Goal: Information Seeking & Learning: Stay updated

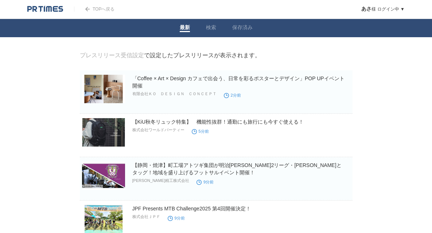
scroll to position [291, 0]
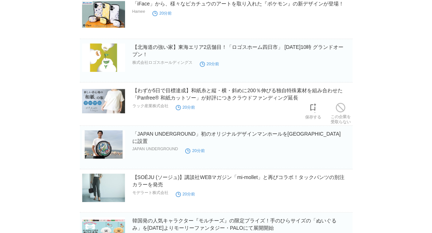
click at [118, 184] on img at bounding box center [103, 187] width 43 height 28
click at [31, 173] on body "TOPへ戻る [PERSON_NAME] ログイン中 ▼ プレスリリース受信設定 フォロー 除外リスト アカウント設定 閲覧履歴 退会手続き PR TIMES…" at bounding box center [216, 196] width 432 height 974
drag, startPoint x: 35, startPoint y: 176, endPoint x: 67, endPoint y: 170, distance: 33.3
drag, startPoint x: 67, startPoint y: 170, endPoint x: 386, endPoint y: 102, distance: 326.3
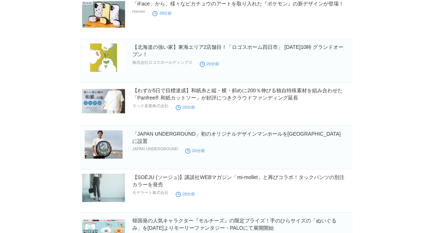
click at [386, 102] on body "TOPへ戻る [PERSON_NAME] ログイン中 ▼ プレスリリース受信設定 フォロー 除外リスト アカウント設定 閲覧履歴 退会手続き PR TIMES…" at bounding box center [216, 196] width 432 height 974
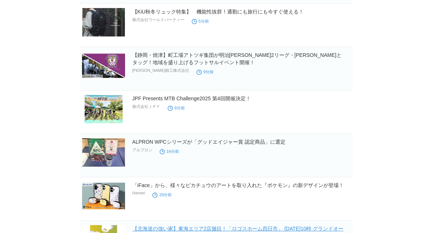
scroll to position [36, 0]
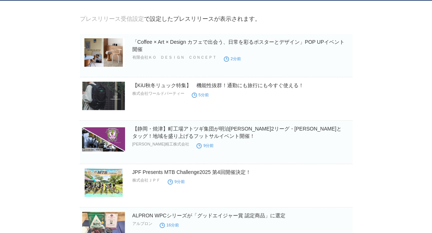
drag, startPoint x: 187, startPoint y: 95, endPoint x: 149, endPoint y: 98, distance: 37.6
click at [149, 98] on div "【KiU秋冬リュック特集】　機能性抜群！通勤にも旅行にも今すぐ使える！ 株式会社ワールドパーティー 5分前" at bounding box center [241, 93] width 219 height 23
copy div "ワールドパーティー"
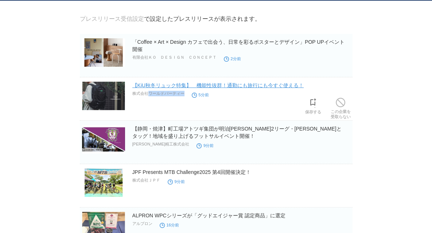
click at [162, 88] on link "【KiU秋冬リュック特集】　機能性抜群！通勤にも旅行にも今すぐ使える！" at bounding box center [218, 85] width 172 height 6
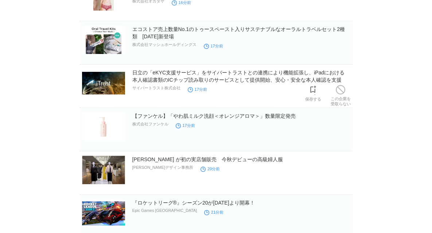
scroll to position [146, 0]
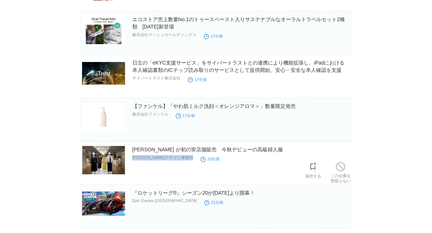
drag, startPoint x: 169, startPoint y: 161, endPoint x: 132, endPoint y: 161, distance: 37.2
click at [132, 161] on div "yoshinori miyazaki が初の実店舗販売　今秋デビューの高級婦人服 宮崎デザイン事務所 20分前" at bounding box center [241, 157] width 219 height 23
copy div "宮崎デザイン事務所"
click at [173, 148] on link "yoshinori miyazaki が初の実店舗販売　今秋デビューの高級婦人服" at bounding box center [207, 149] width 150 height 6
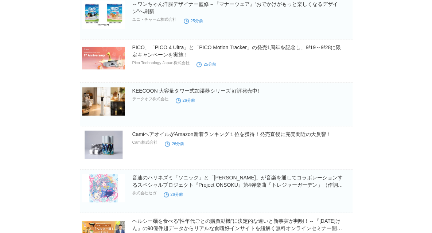
scroll to position [510, 0]
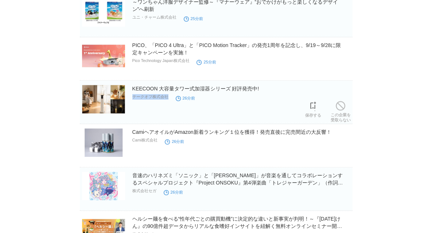
drag, startPoint x: 170, startPoint y: 95, endPoint x: 134, endPoint y: 101, distance: 36.8
click at [134, 101] on div "KEECOON 大容量タワー式加湿器シリーズ 好評発売中! テークオフ株式会社 26分前" at bounding box center [241, 96] width 219 height 23
copy div "テークオフ株式会社"
click at [155, 88] on link "KEECOON 大容量タワー式加湿器シリーズ 好評発売中!" at bounding box center [195, 89] width 127 height 6
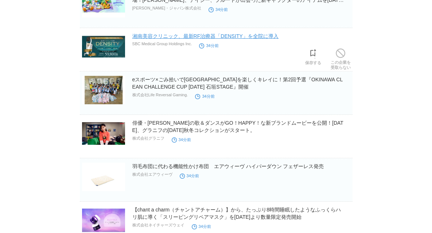
scroll to position [1943, 0]
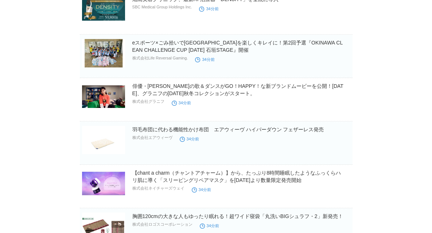
drag, startPoint x: 253, startPoint y: 170, endPoint x: 384, endPoint y: 106, distance: 146.0
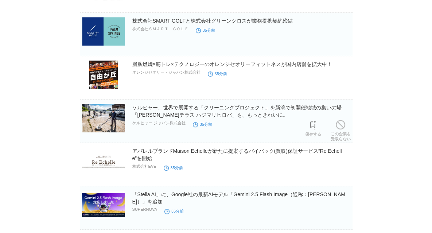
scroll to position [2489, 0]
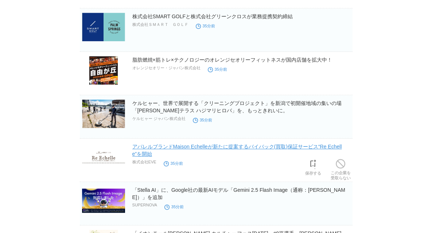
click at [177, 144] on link "アパレルブランドMaison Echelleが新たに提案するバイバック(買取)保証サービス“Re Echelle”を開始" at bounding box center [236, 150] width 209 height 13
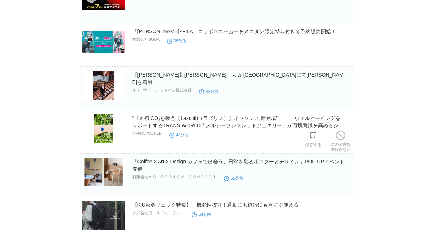
scroll to position [4237, 0]
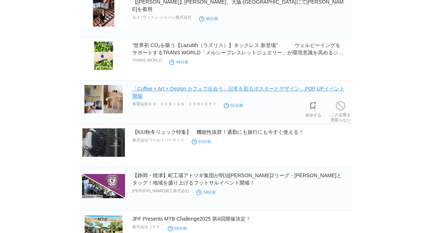
click at [182, 86] on link "「Coffee × Art × Design カフェで出会う、日常を彩るポスターとデザイン」POP UPイベント開催" at bounding box center [238, 92] width 212 height 13
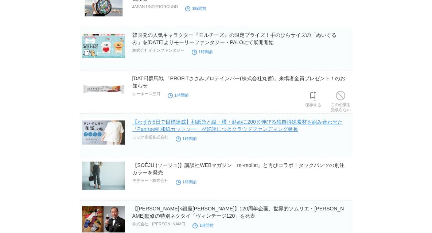
scroll to position [4638, 0]
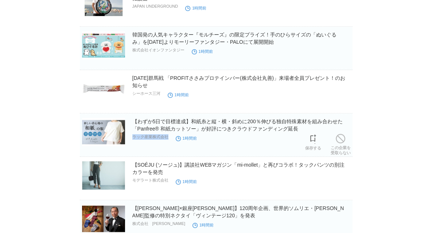
drag, startPoint x: 169, startPoint y: 132, endPoint x: 133, endPoint y: 133, distance: 35.7
click at [133, 133] on div "【わずか5日で目標達成】和紙糸と縦・横・斜めに200％伸びる独自特殊素材を組み合わせた「Panfree® 和紙カットソー」が好評につきクラウドファンディング延…" at bounding box center [241, 130] width 219 height 24
copy div "ラック産業株式会社"
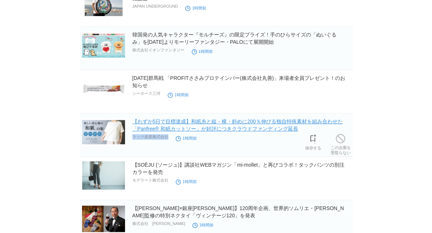
click at [168, 118] on link "【わずか5日で目標達成】和紙糸と縦・横・斜めに200％伸びる独自特殊素材を組み合わせた「Panfree® 和紙カットソー」が好評につきクラウドファンディング延長" at bounding box center [237, 124] width 210 height 13
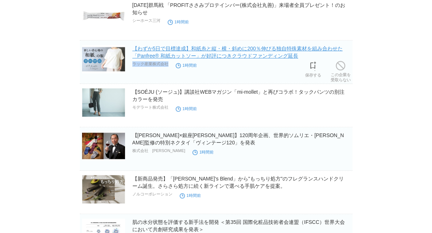
scroll to position [4711, 0]
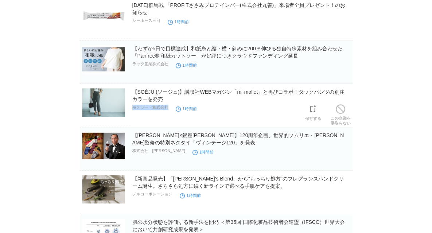
drag, startPoint x: 172, startPoint y: 99, endPoint x: 133, endPoint y: 104, distance: 39.2
click at [133, 104] on div "【SOÉJU (ソージュ)】講談社WEBマガジン「mi-mollet」と再びコラボ！タックパンツの別注カラーを発売 モデラート株式会社 1時間前" at bounding box center [241, 100] width 219 height 24
copy div "モデラート株式会社"
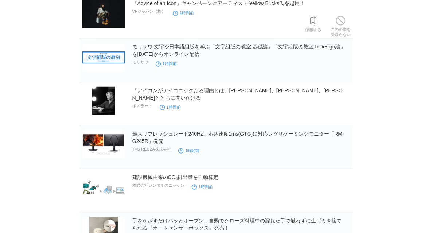
scroll to position [5323, 0]
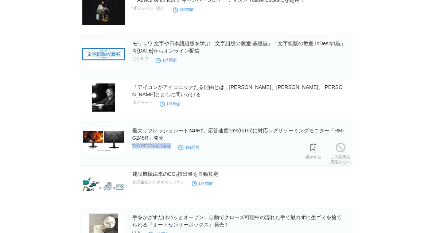
drag, startPoint x: 171, startPoint y: 138, endPoint x: 132, endPoint y: 142, distance: 39.2
click at [132, 142] on div "最大リフレッシュレート240Hz、応答速度1ms(GTG)に対応レグザゲーミングモニター「RM-G245R」発売 TVS REGZA株式会社 1時間前" at bounding box center [241, 138] width 219 height 24
copy p "TVS REGZA株式会社"
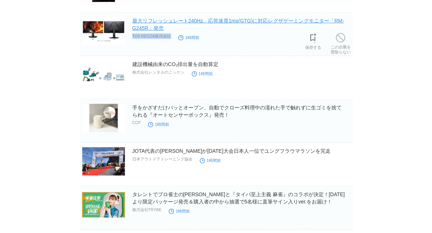
scroll to position [5469, 0]
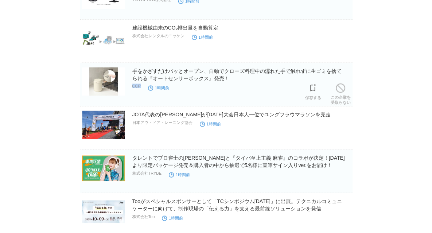
drag, startPoint x: 144, startPoint y: 76, endPoint x: 132, endPoint y: 79, distance: 12.4
click at [132, 79] on div "手をかざすだけパッとオープン、自動でクローズ料理中の濡れた手で触れずに生ゴミを捨てられる『オートセンサーボックス』発売！ CCP 1時間前" at bounding box center [241, 79] width 219 height 24
copy div "CCP"
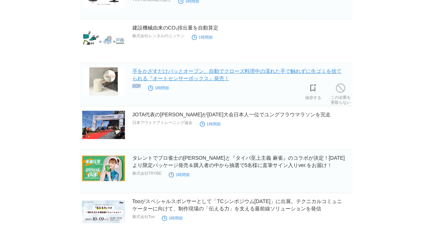
click at [153, 68] on link "手をかざすだけパッとオープン、自動でクローズ料理中の濡れた手で触れずに生ゴミを捨てられる『オートセンサーボックス』発売！" at bounding box center [236, 74] width 209 height 13
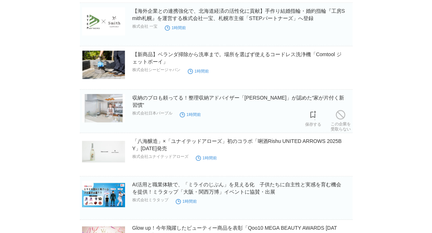
scroll to position [6051, 0]
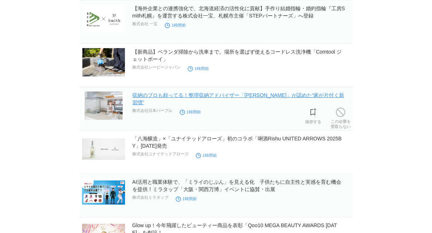
click at [158, 92] on link "収納のプロも頼ってる！整理収納アドバイザー「みずかさん」が認めた“家が片付く新習慣”" at bounding box center [238, 98] width 212 height 13
